Goal: Entertainment & Leisure: Browse casually

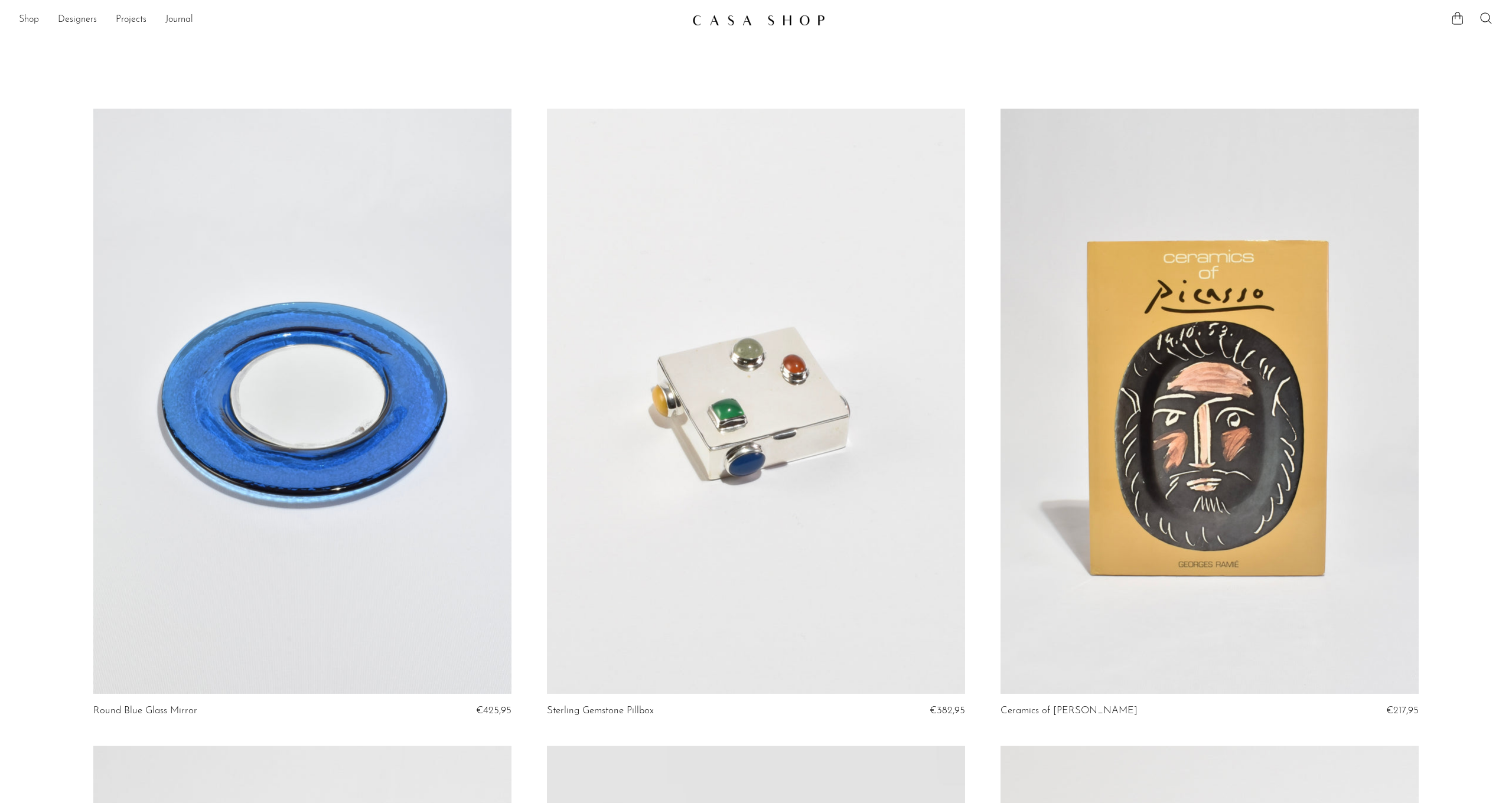
click at [24, 20] on link "Shop" at bounding box center [29, 20] width 20 height 15
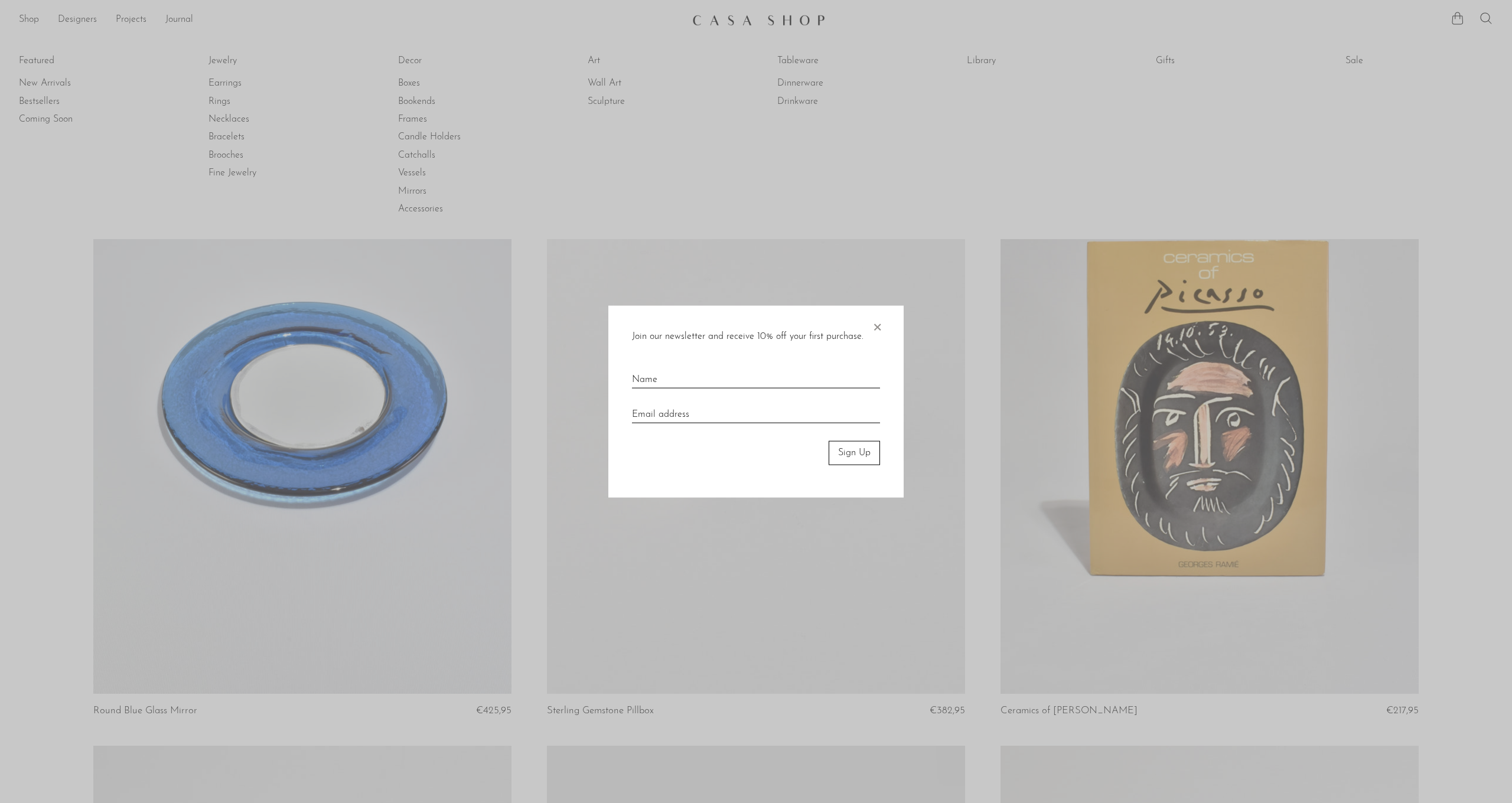
click at [879, 326] on span "×" at bounding box center [877, 325] width 12 height 38
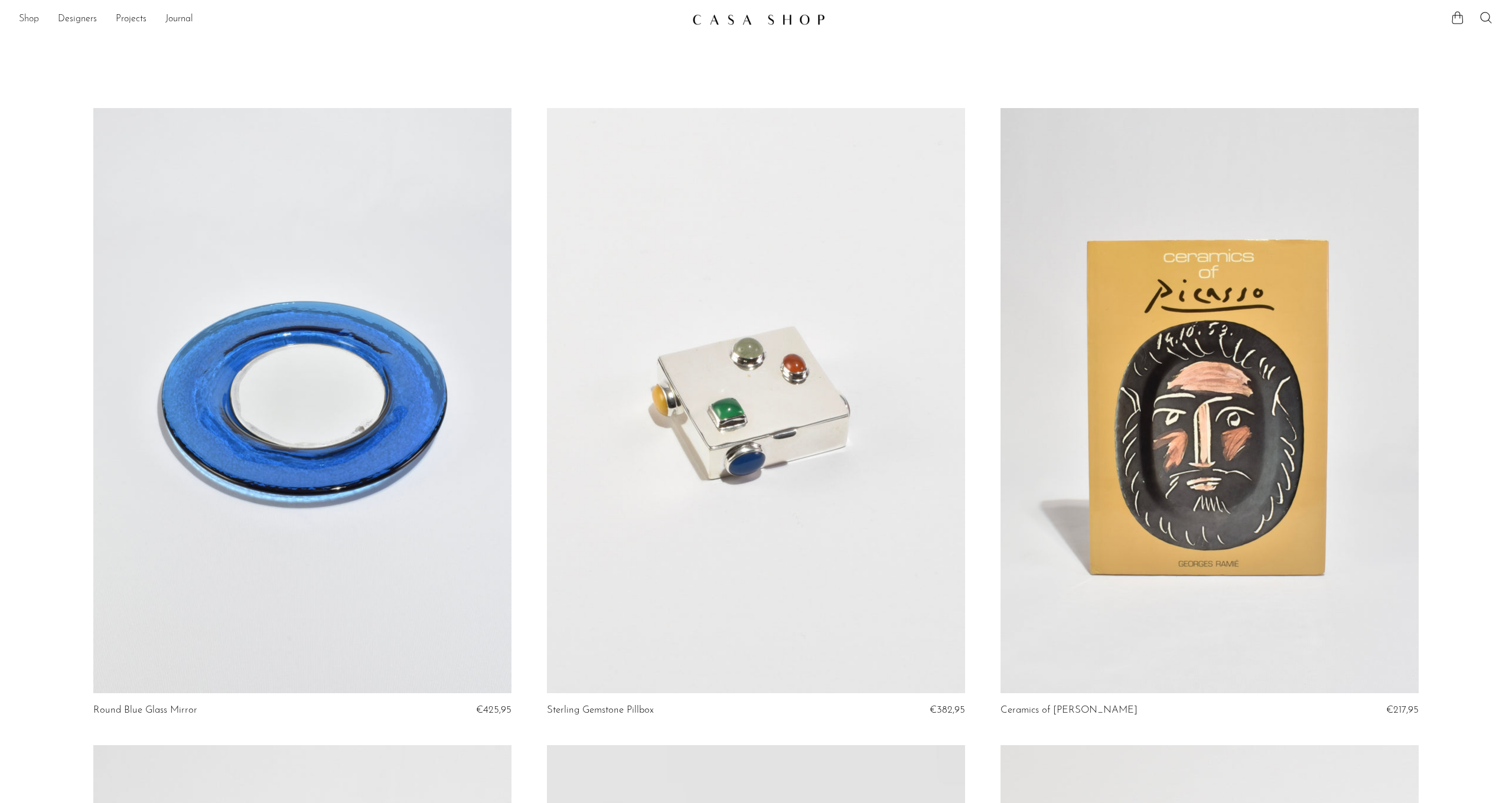
scroll to position [1, 1]
click at [25, 22] on link "Shop" at bounding box center [29, 19] width 20 height 15
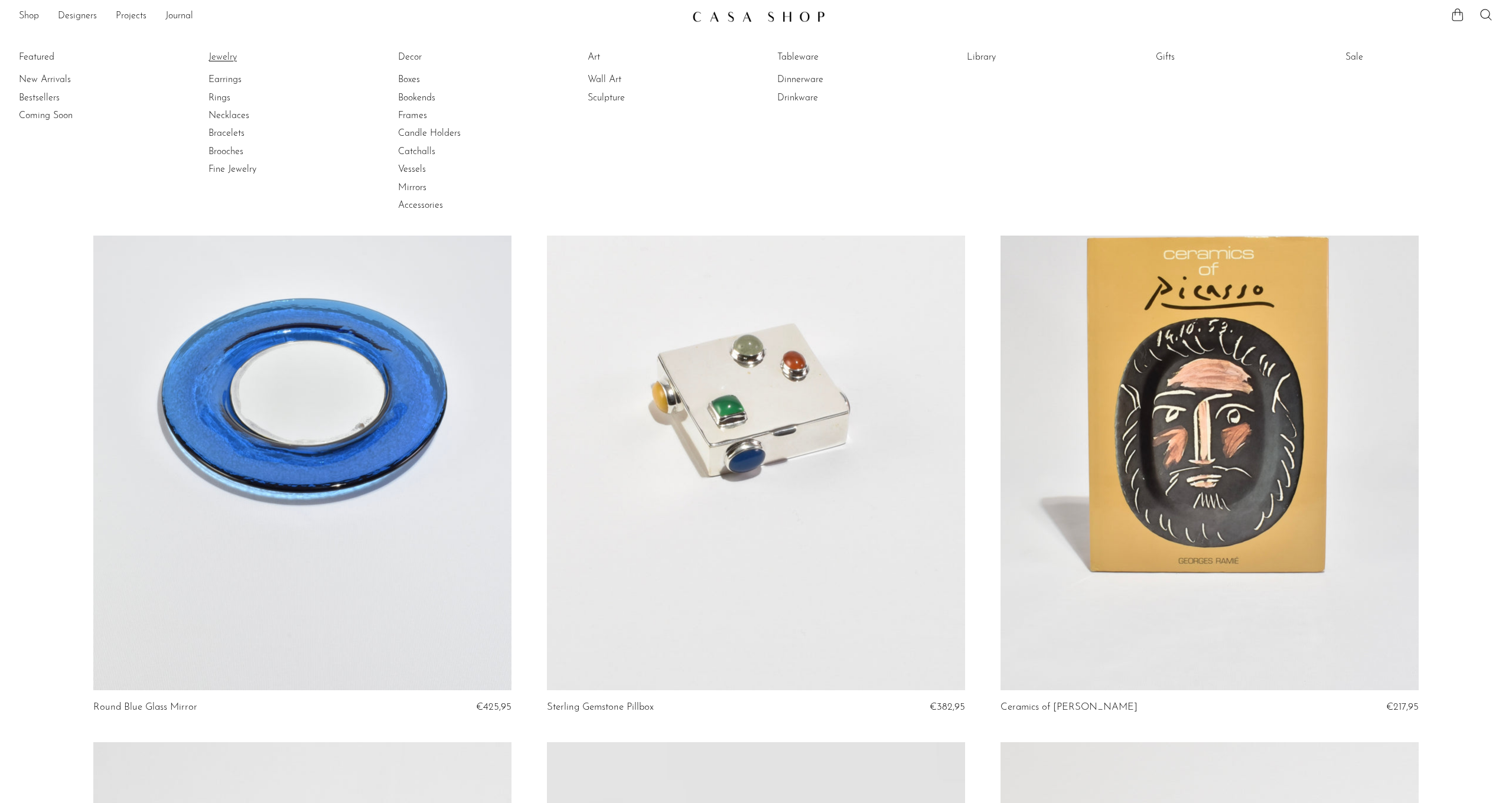
click at [227, 62] on link "Jewelry" at bounding box center [253, 57] width 88 height 13
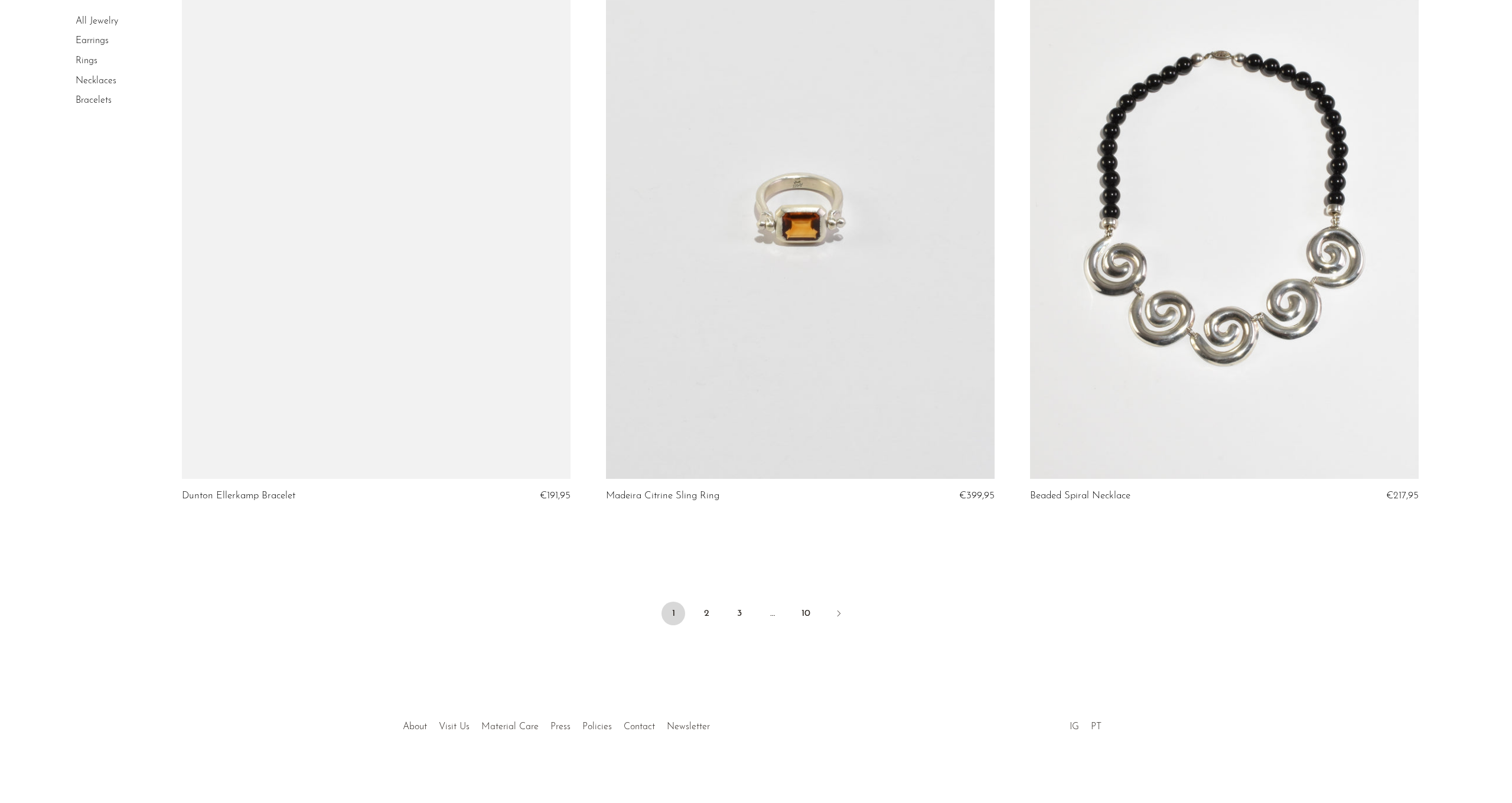
scroll to position [6731, 0]
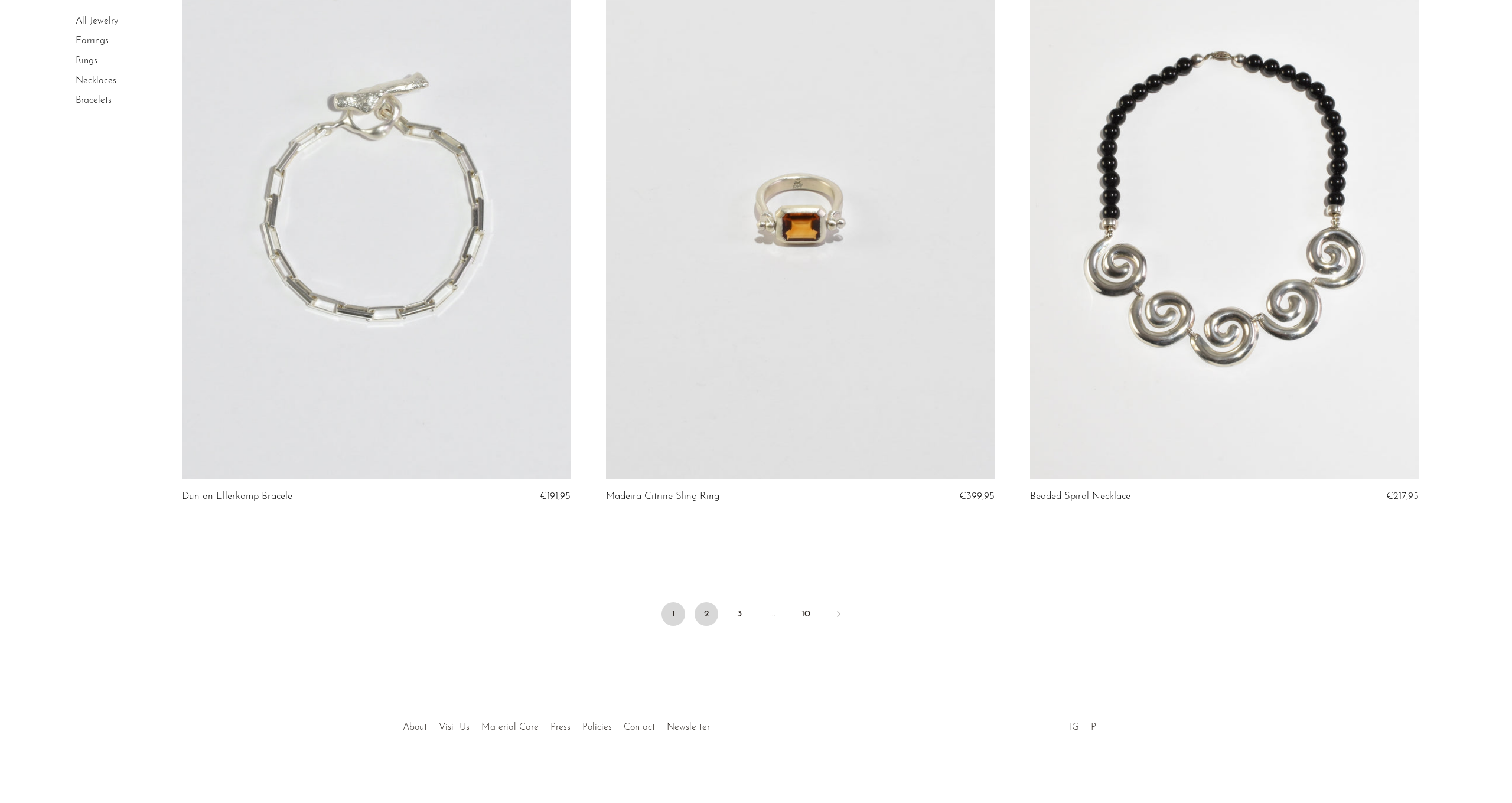
click at [705, 609] on link "2" at bounding box center [706, 614] width 24 height 24
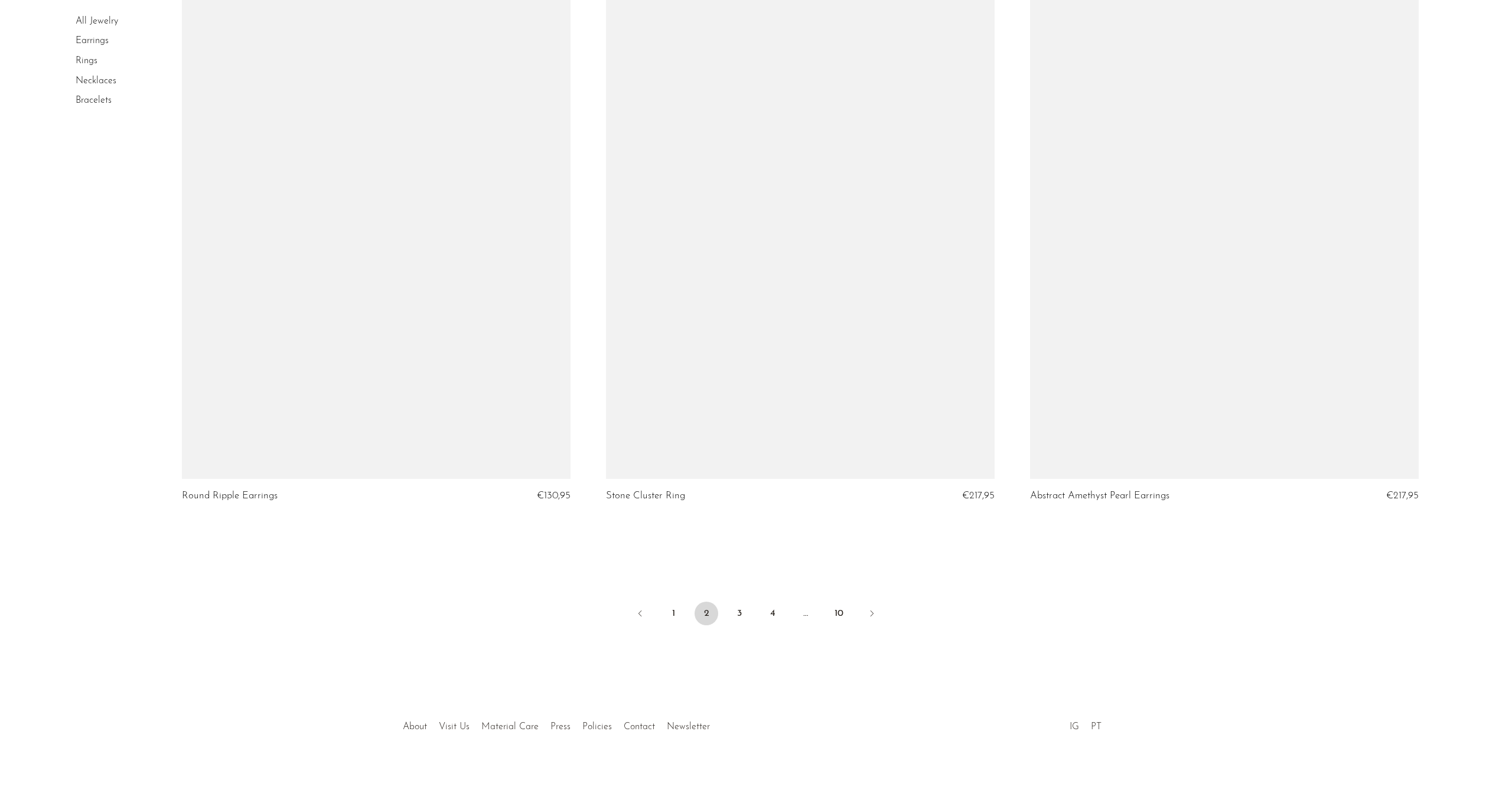
scroll to position [6731, 0]
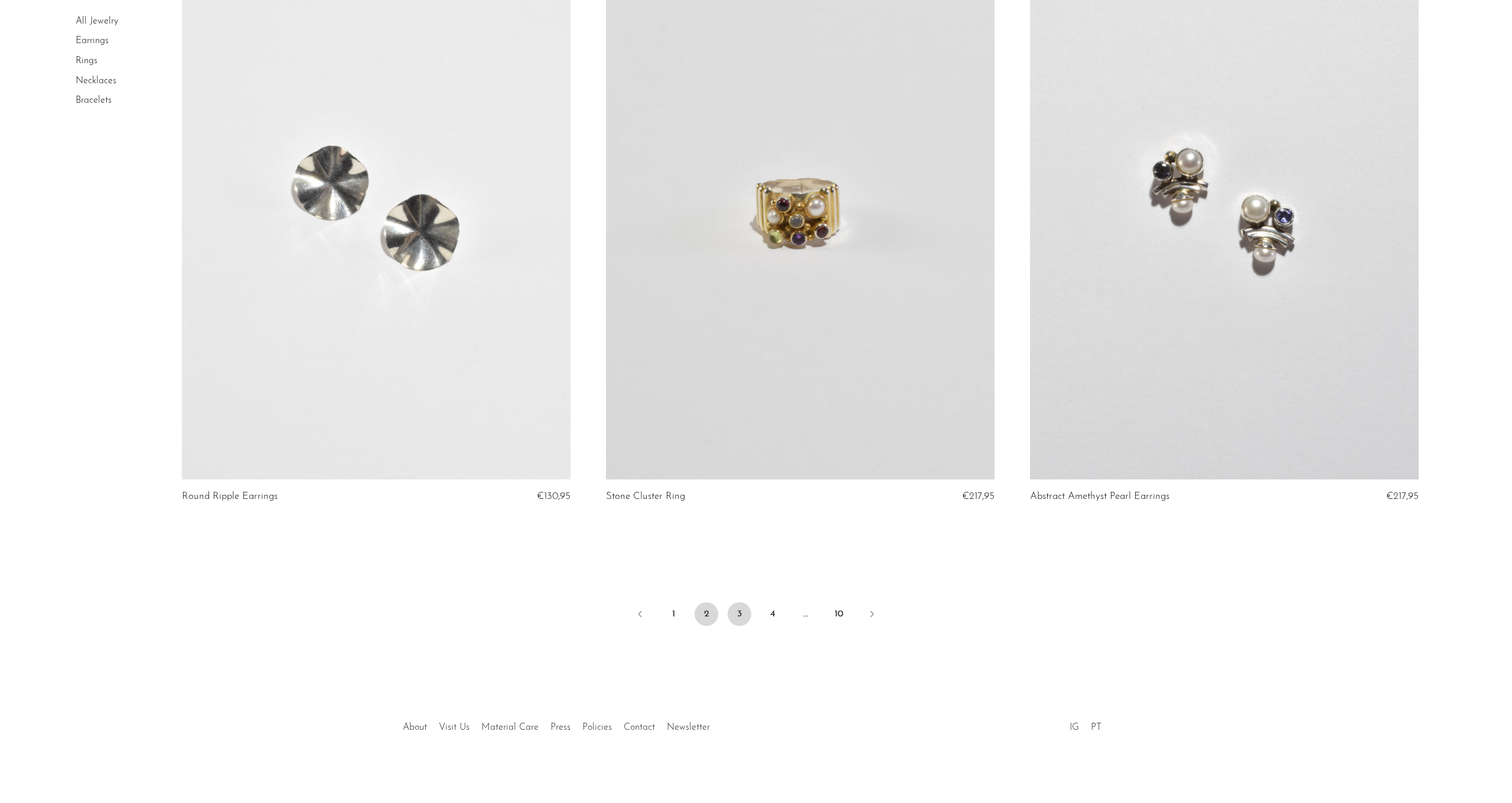
click at [745, 616] on link "3" at bounding box center [739, 614] width 24 height 24
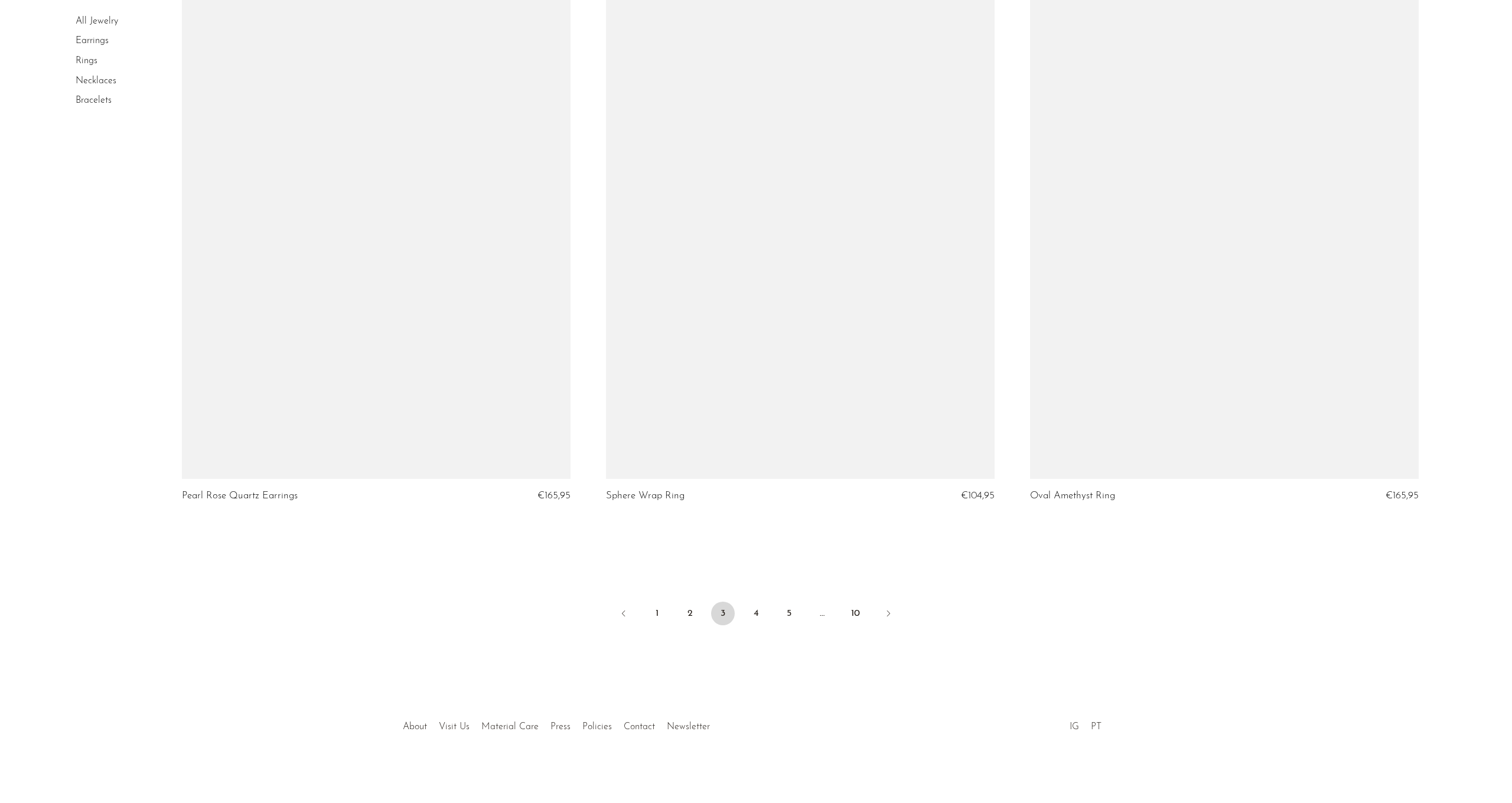
scroll to position [6731, 0]
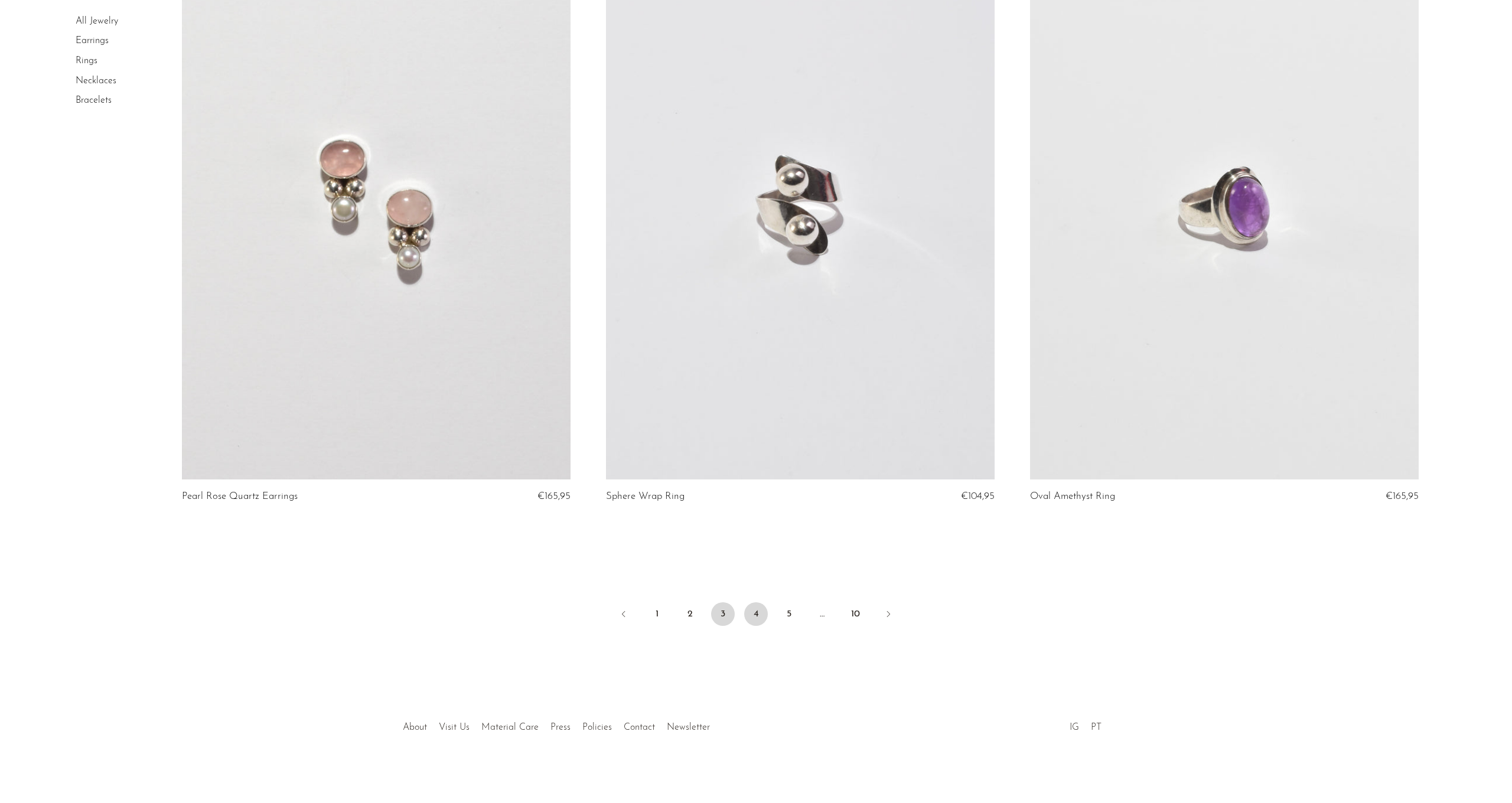
click at [762, 617] on link "4" at bounding box center [755, 614] width 24 height 24
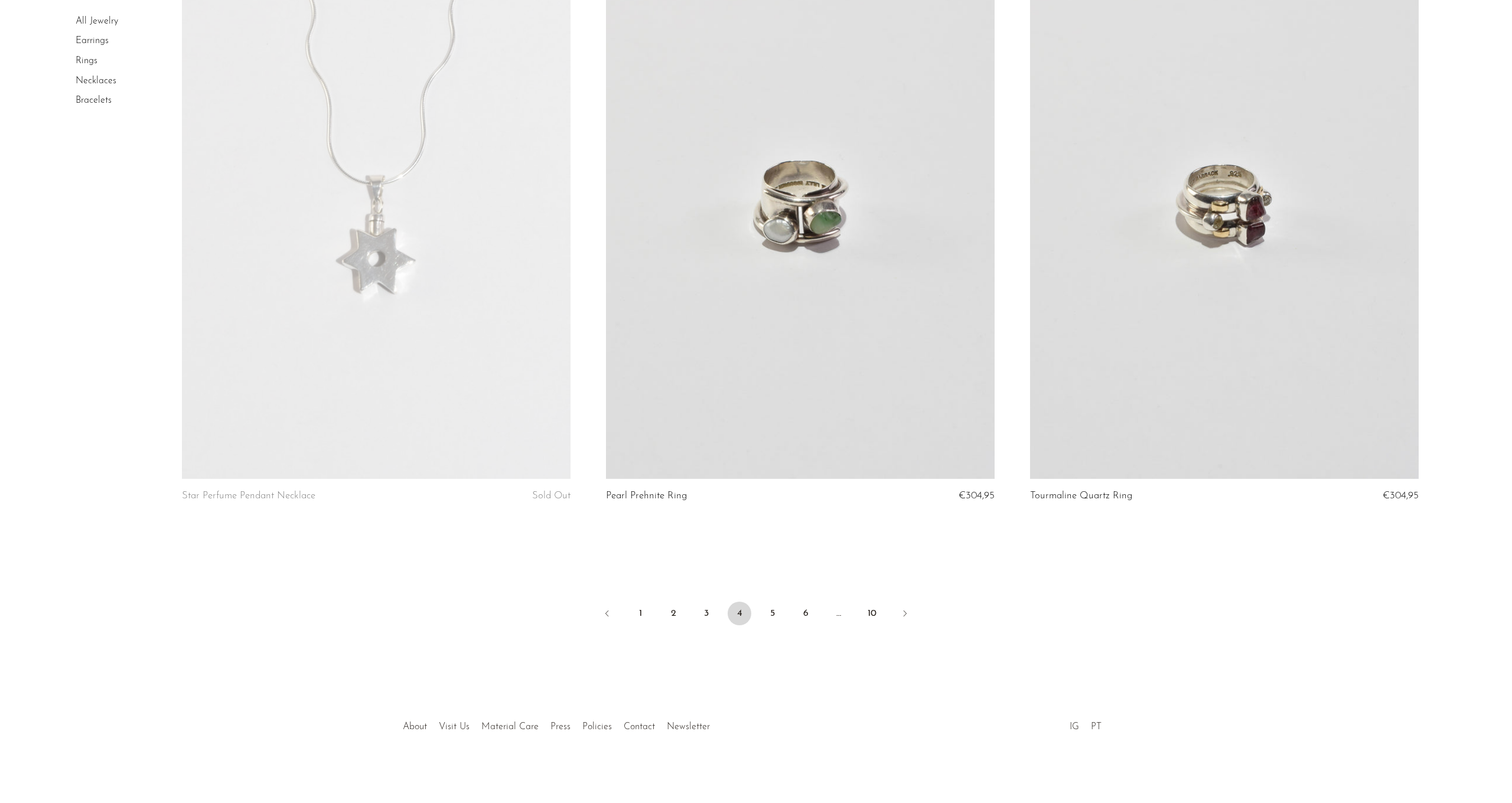
scroll to position [6731, 0]
click at [775, 615] on link "5" at bounding box center [772, 614] width 24 height 24
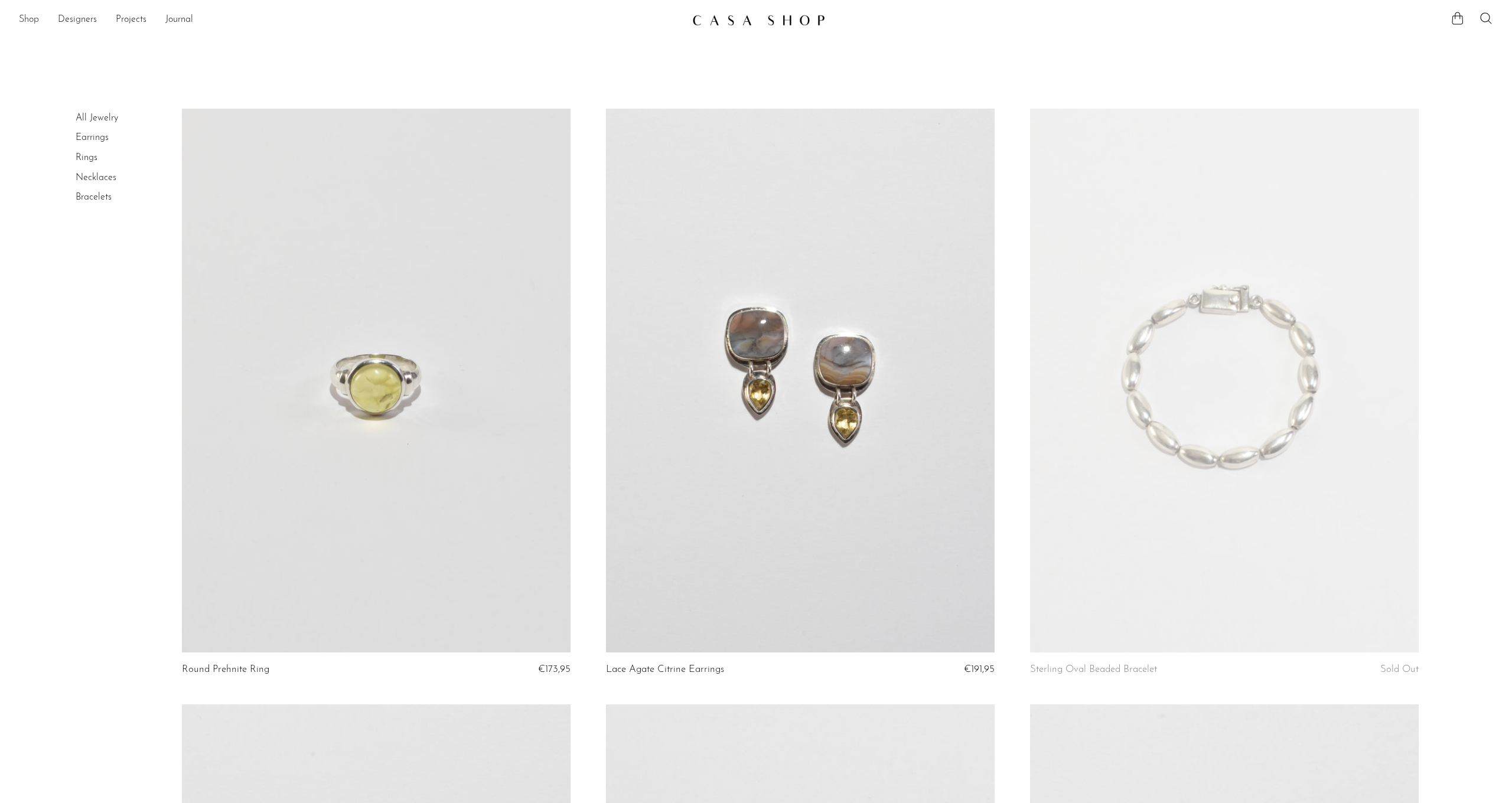
click at [29, 21] on link "Shop" at bounding box center [29, 20] width 20 height 15
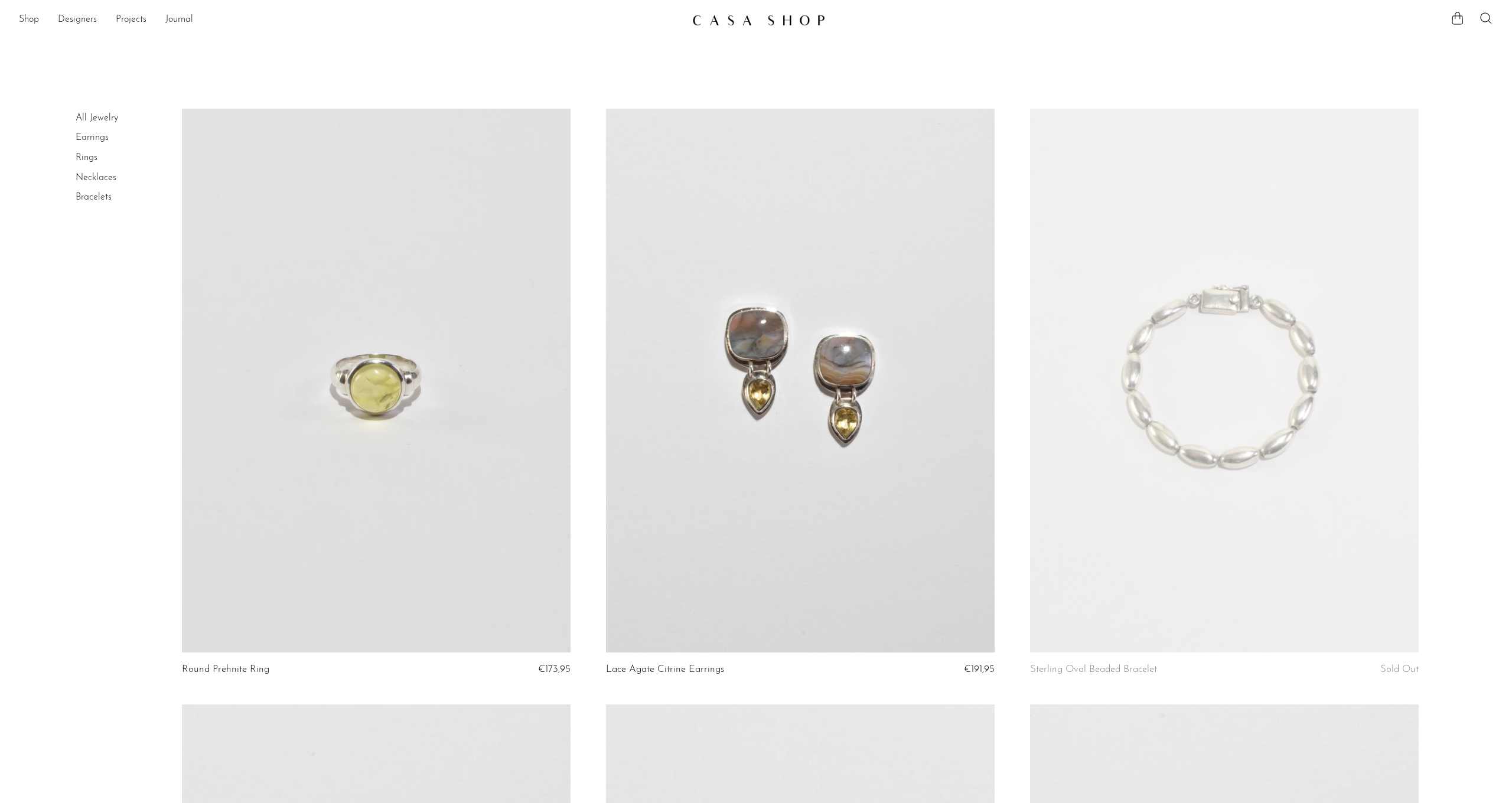
click at [93, 120] on link "All Jewelry" at bounding box center [97, 118] width 43 height 10
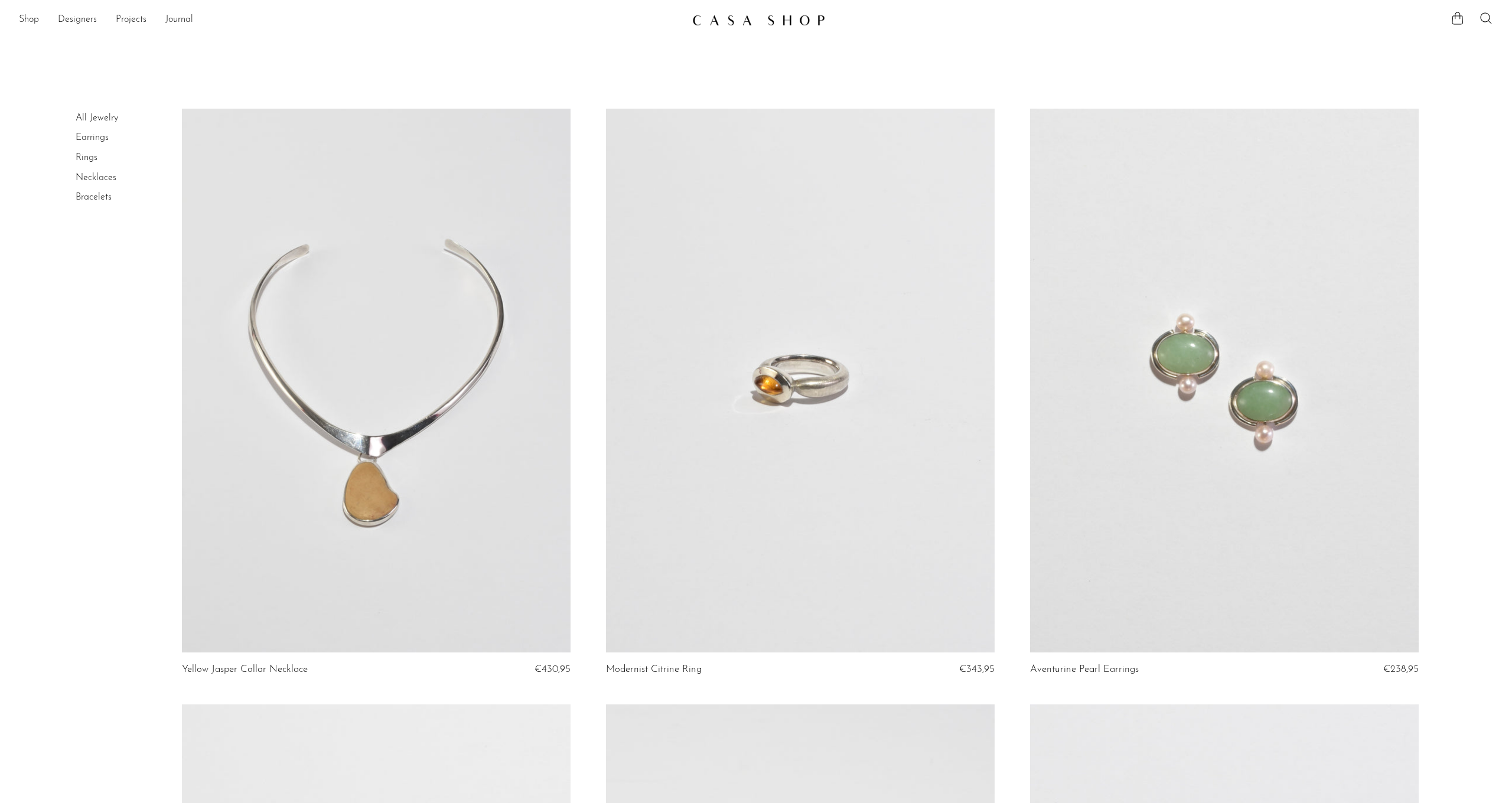
click at [97, 178] on link "Necklaces" at bounding box center [96, 178] width 41 height 10
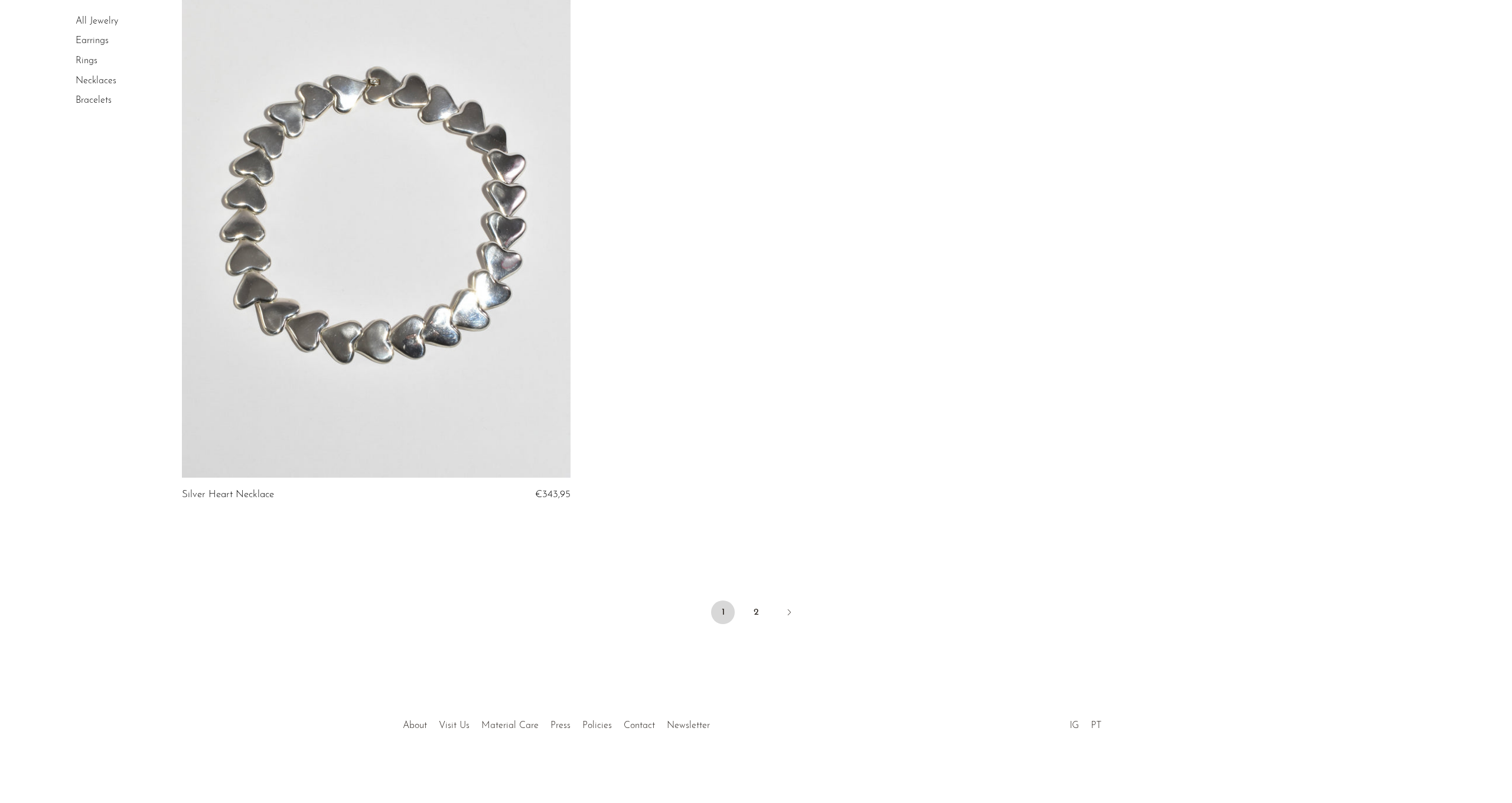
scroll to position [5540, 2]
click at [759, 613] on link "2" at bounding box center [755, 613] width 24 height 24
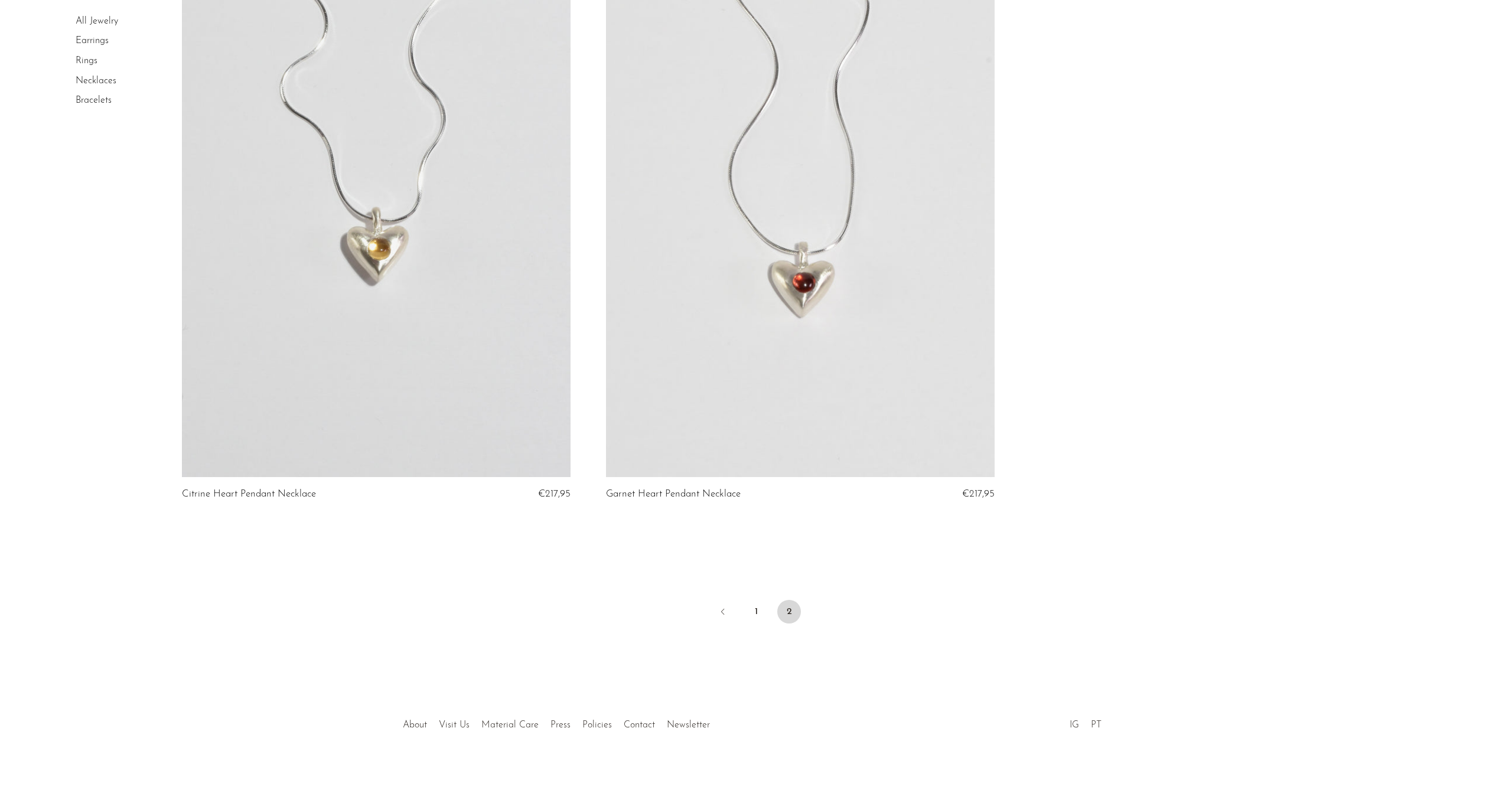
scroll to position [176, 0]
click at [759, 618] on link "1" at bounding box center [755, 611] width 24 height 24
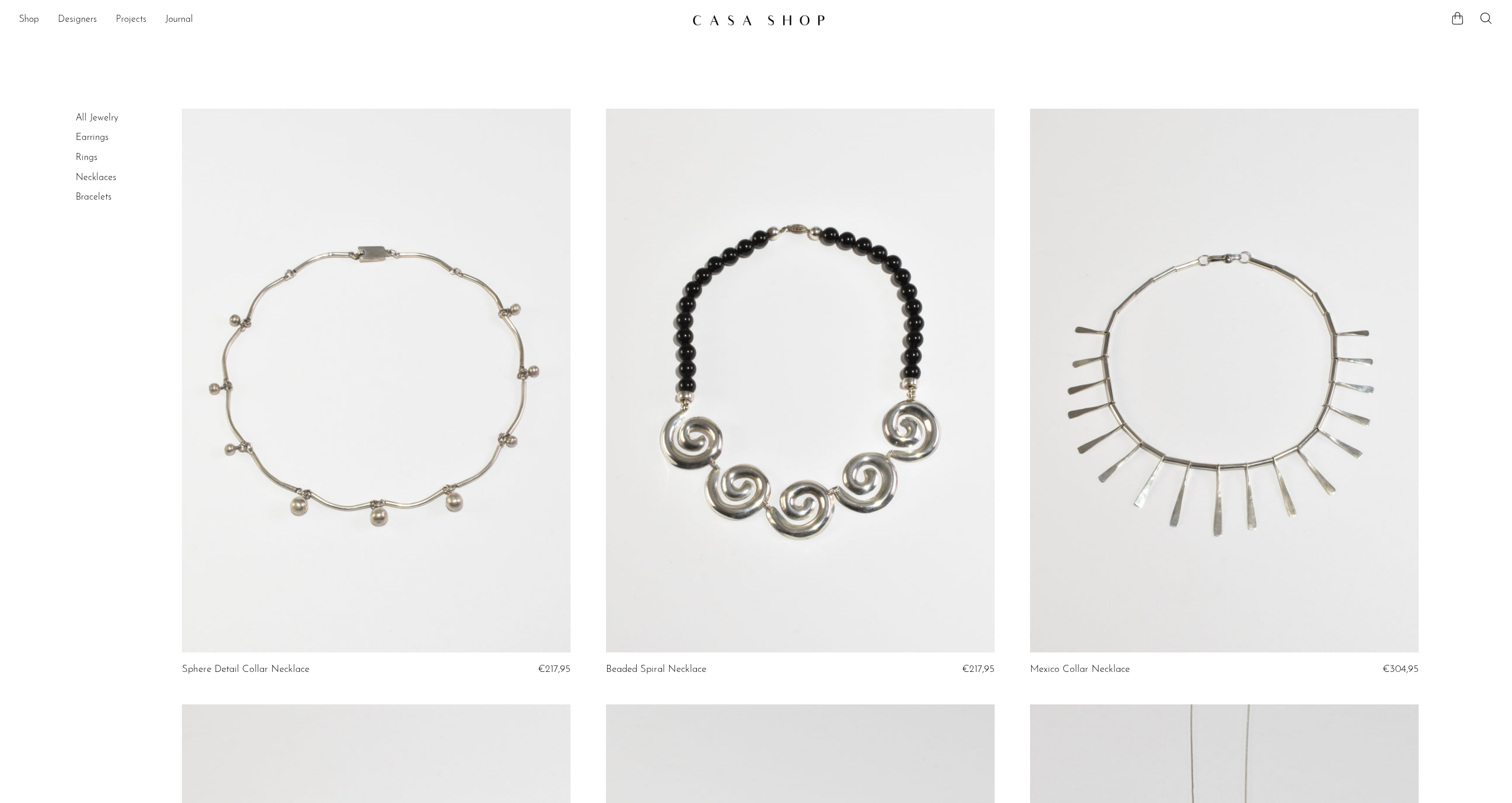
click at [135, 23] on link "Projects" at bounding box center [131, 20] width 31 height 15
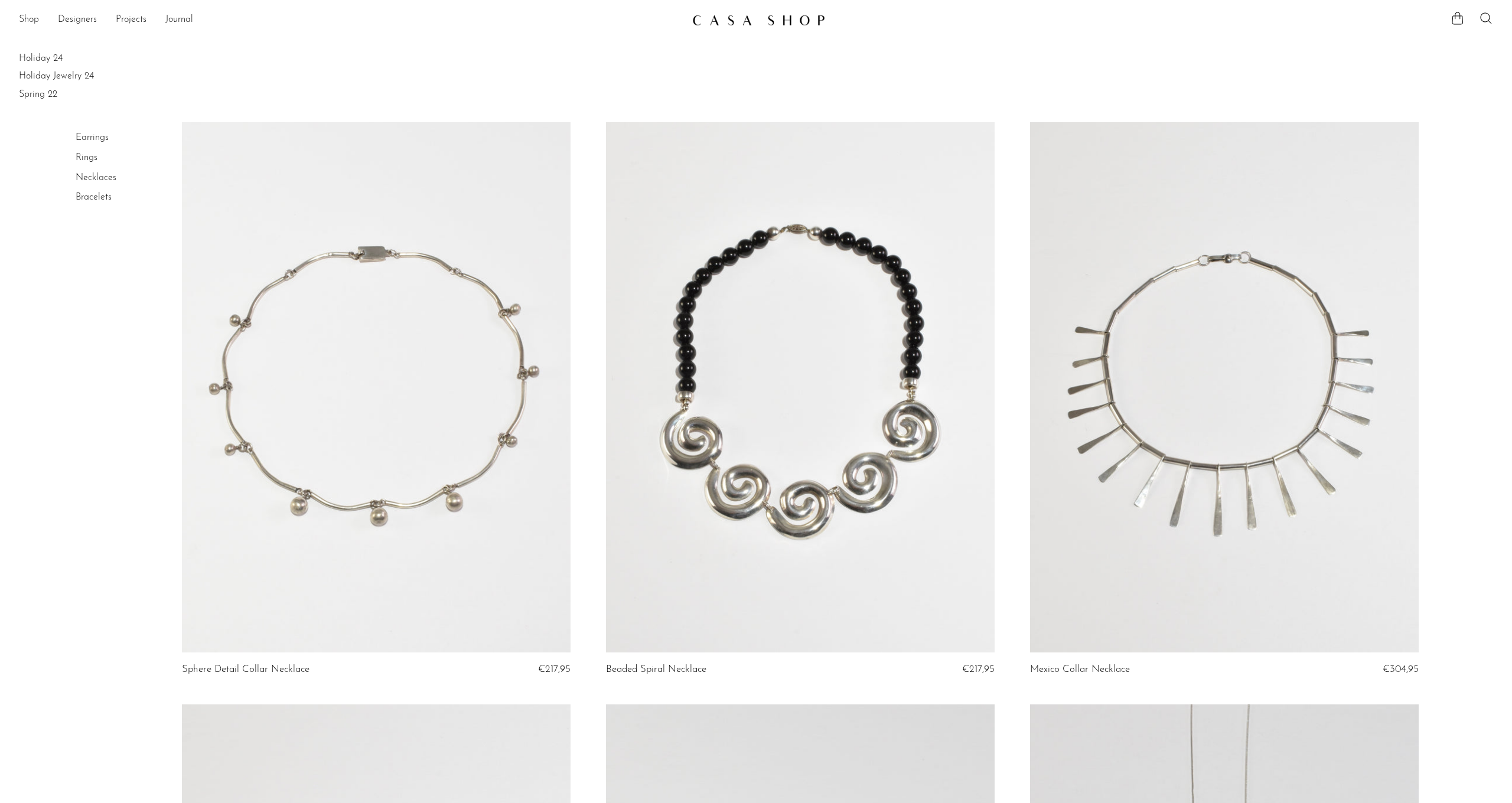
click at [28, 17] on link "Shop" at bounding box center [29, 20] width 20 height 15
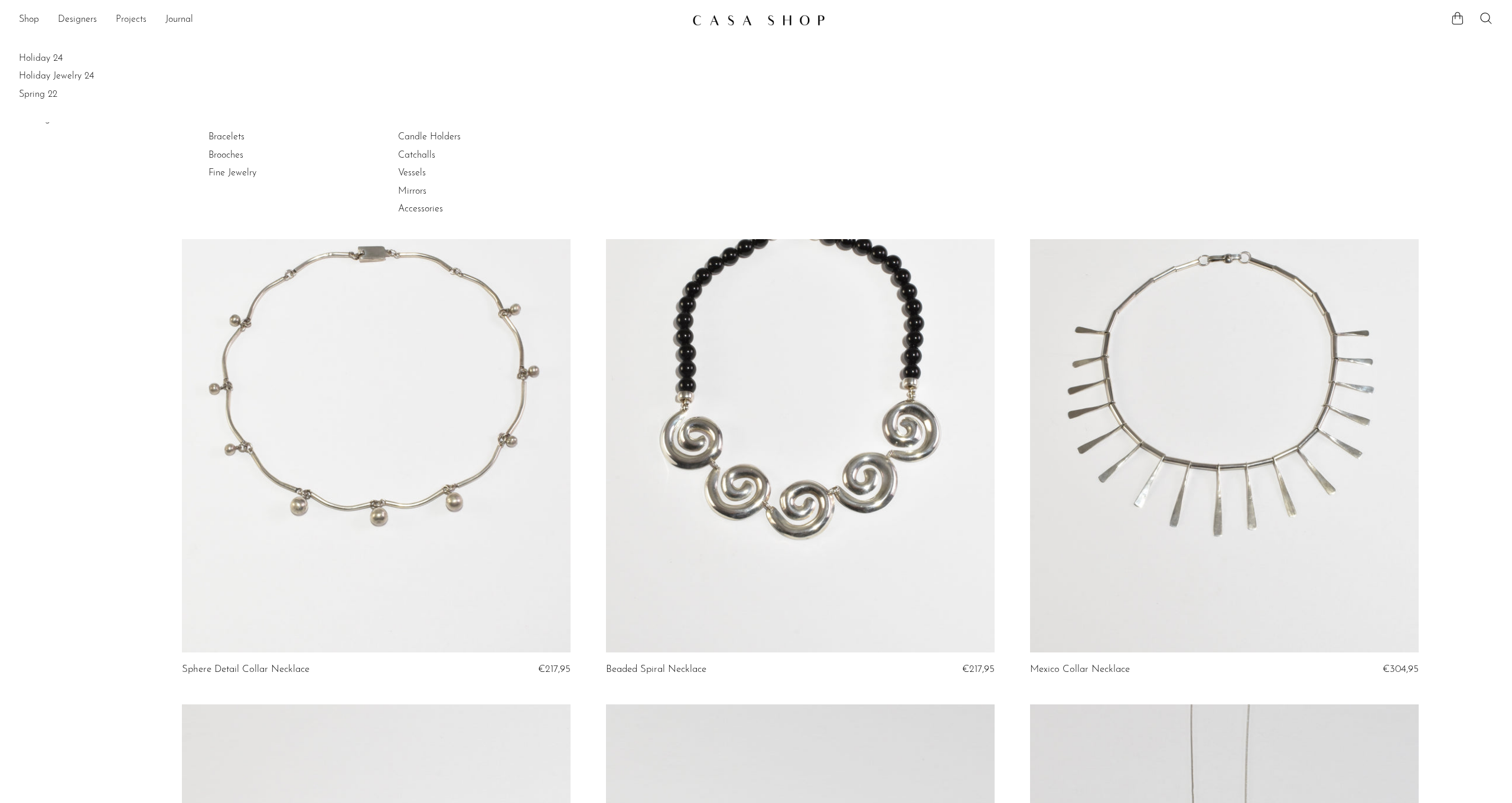
click at [123, 17] on link "Projects" at bounding box center [131, 20] width 31 height 15
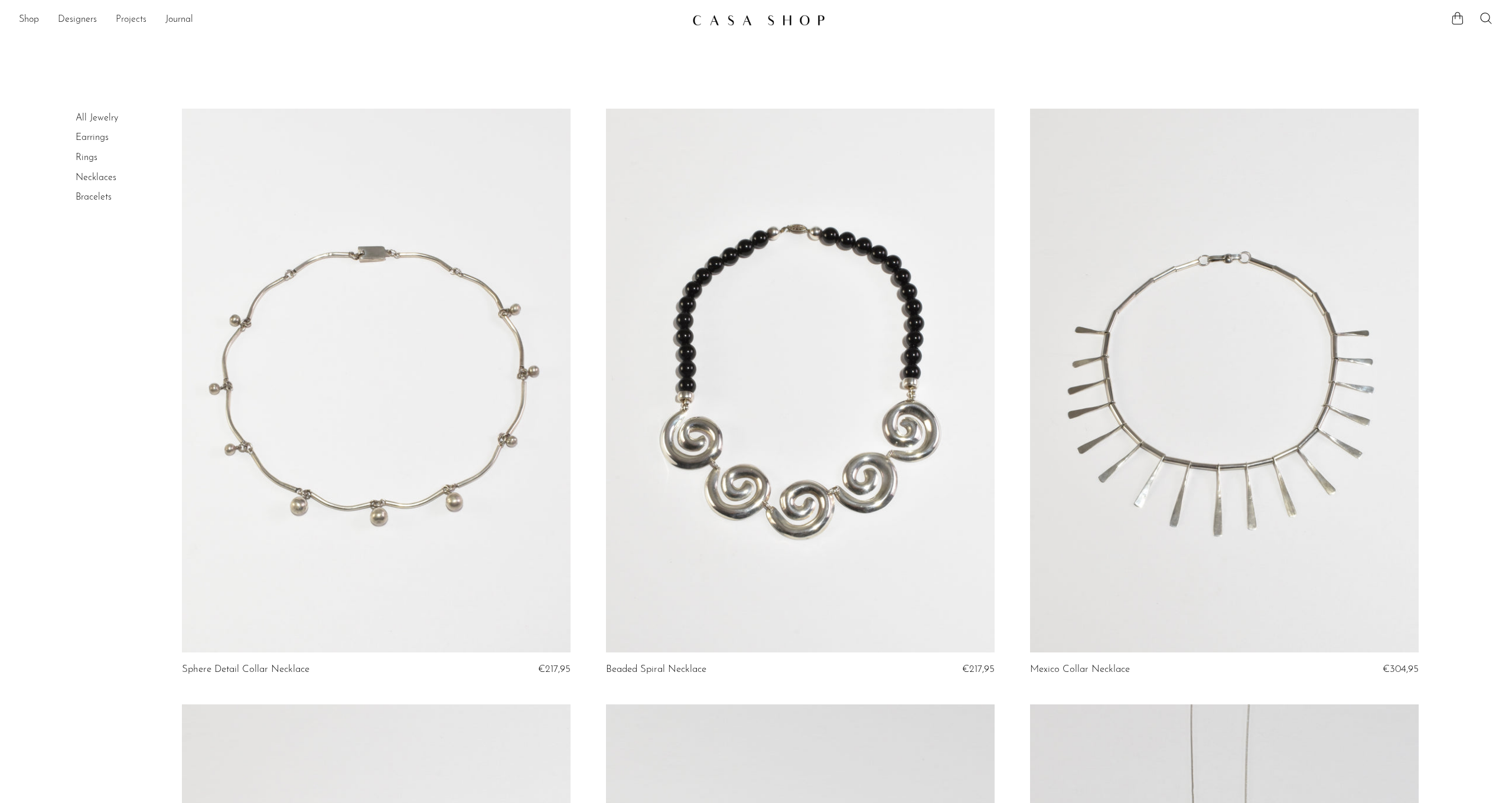
click at [137, 22] on link "Projects" at bounding box center [131, 20] width 31 height 15
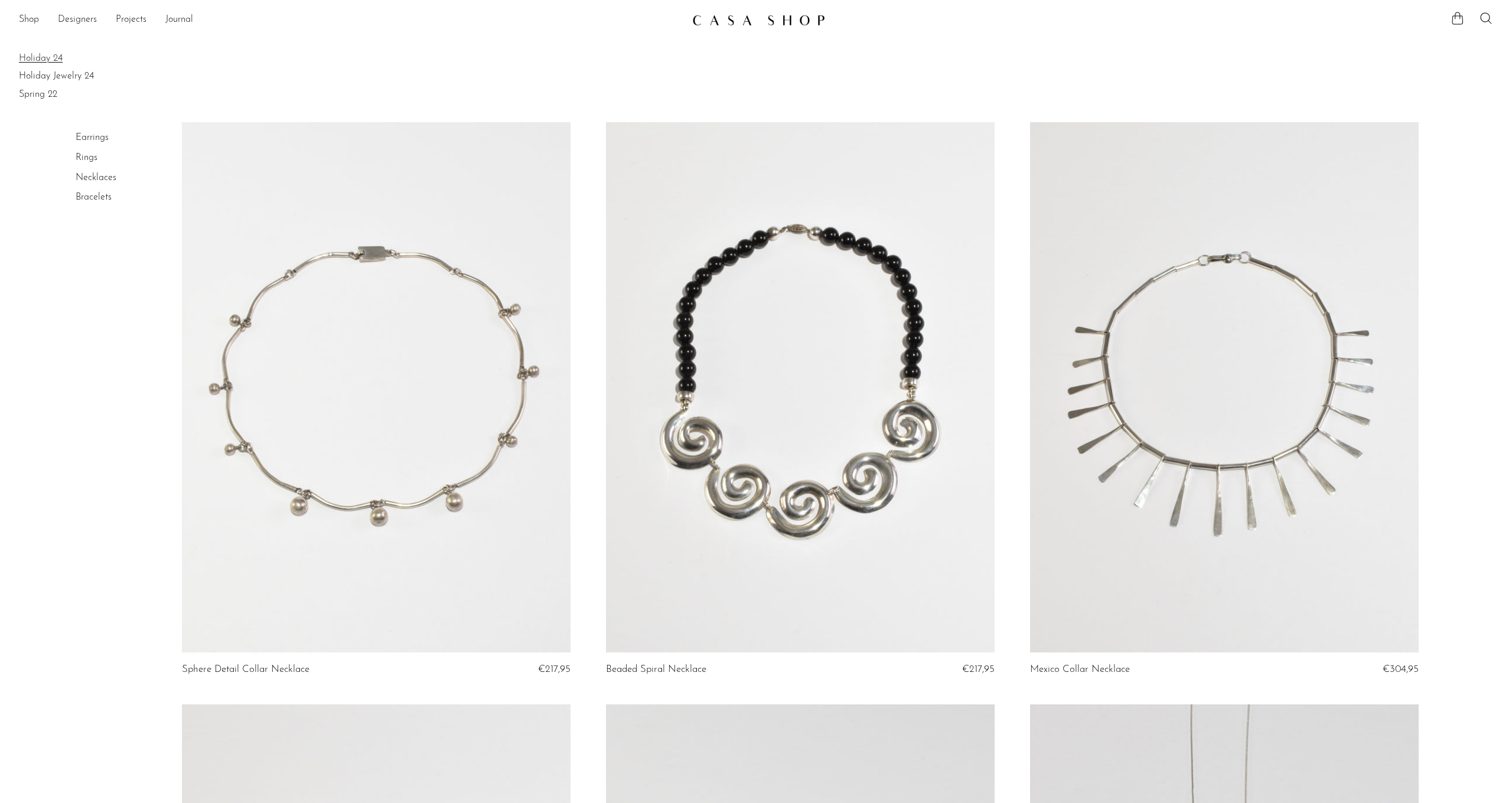
click at [54, 57] on link "Holiday 24" at bounding box center [756, 59] width 1474 height 13
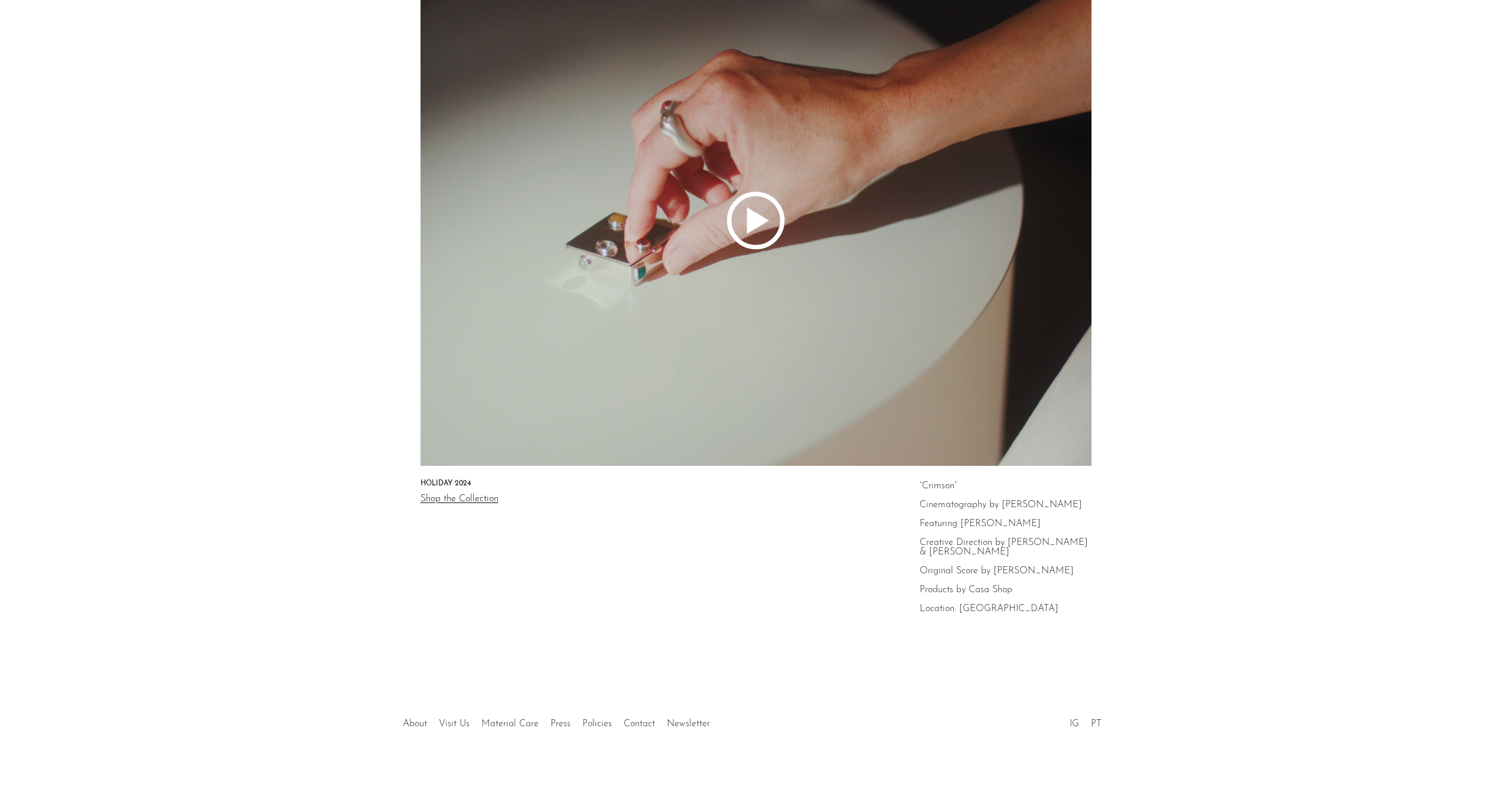
scroll to position [112, 0]
click at [766, 226] on icon at bounding box center [756, 220] width 907 height 491
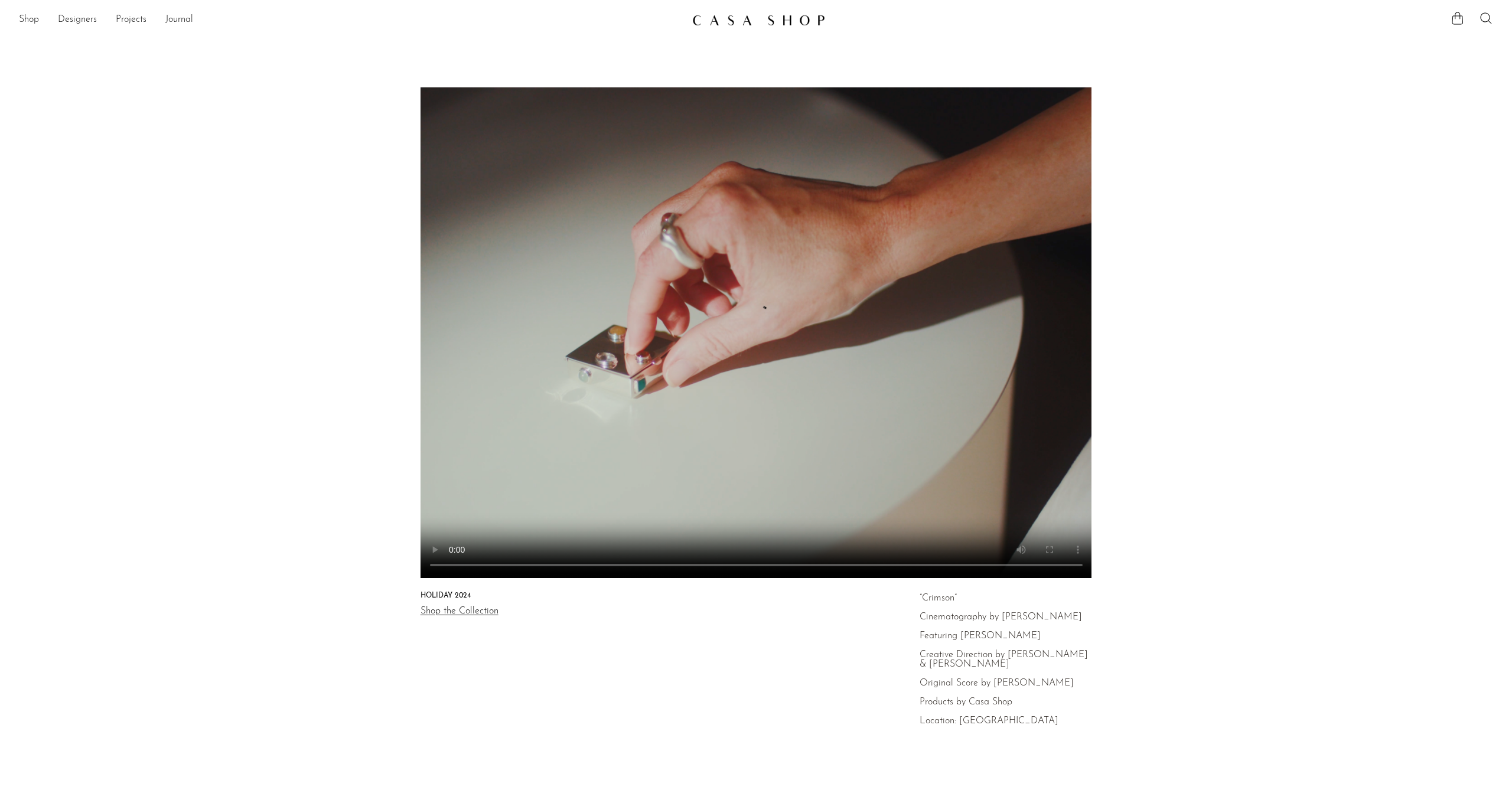
scroll to position [0, 0]
